Goal: Task Accomplishment & Management: Manage account settings

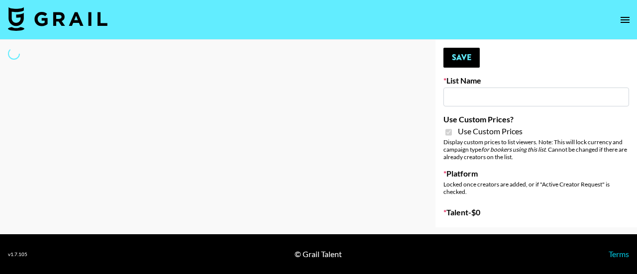
type input "Devon+Lang"
checkbox input "true"
select select "Song"
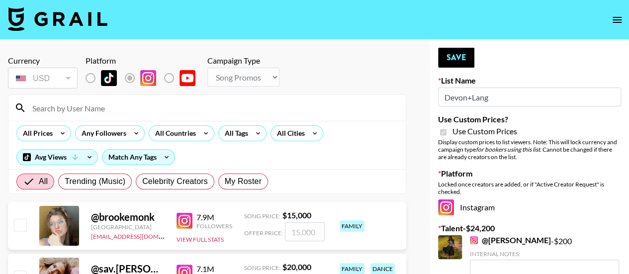
click at [105, 106] on input at bounding box center [213, 108] width 374 height 16
type input "giacanning"
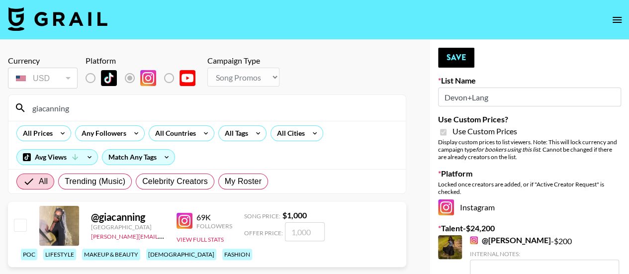
click at [21, 231] on input "checkbox" at bounding box center [20, 225] width 12 height 12
checkbox input "true"
click at [315, 241] on input "1000" at bounding box center [305, 231] width 40 height 19
type input "1"
checkbox input "false"
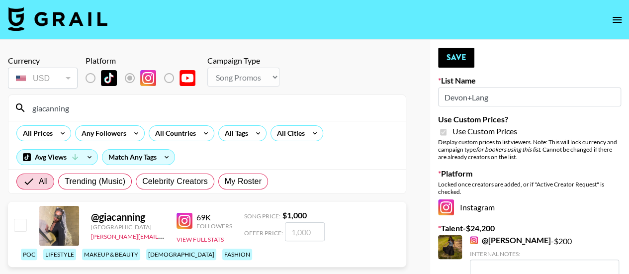
type input "5"
checkbox input "true"
type input "500"
click at [458, 59] on button "Save" at bounding box center [456, 58] width 36 height 20
